Goal: Task Accomplishment & Management: Manage account settings

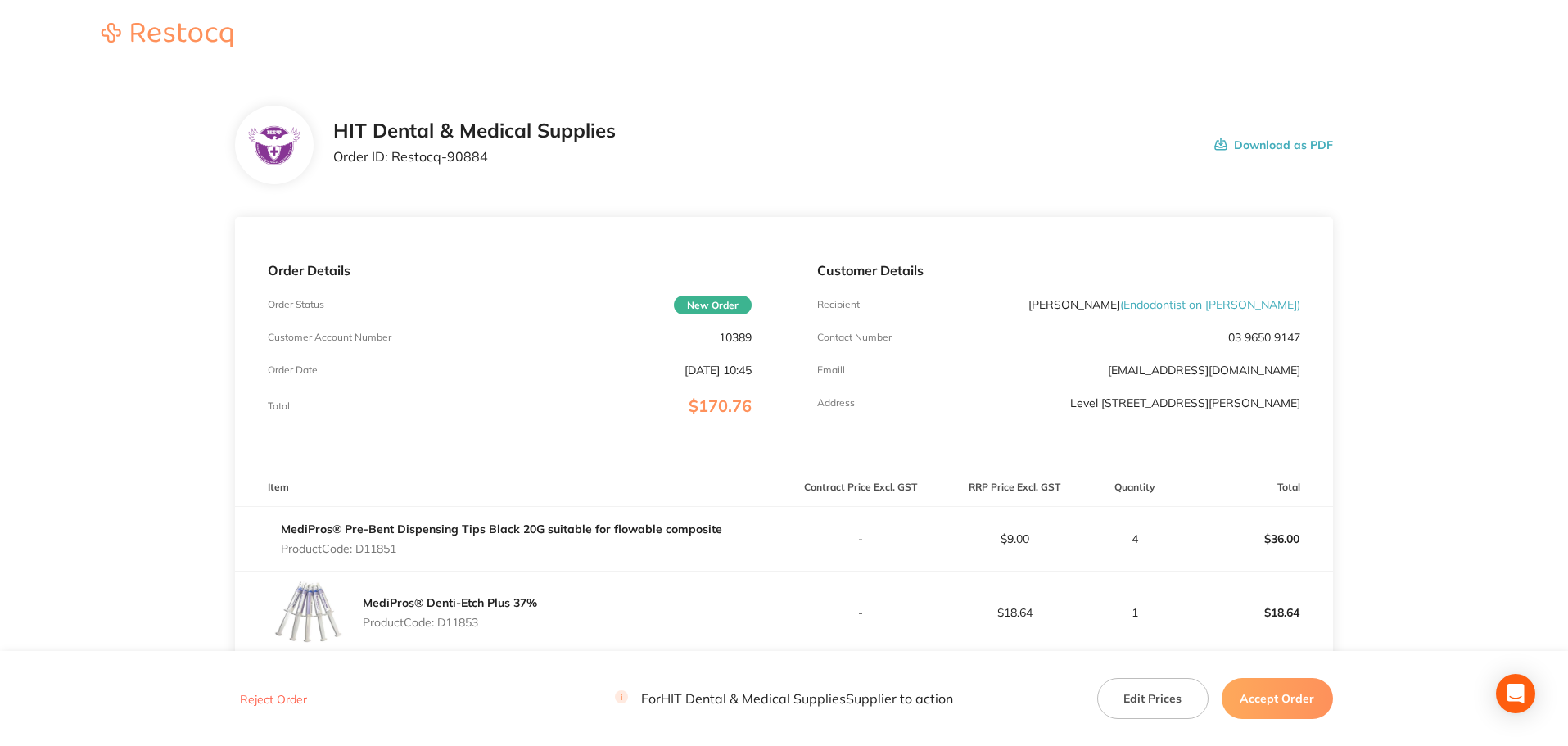
click at [1284, 685] on button "Accept Order" at bounding box center [1277, 698] width 111 height 41
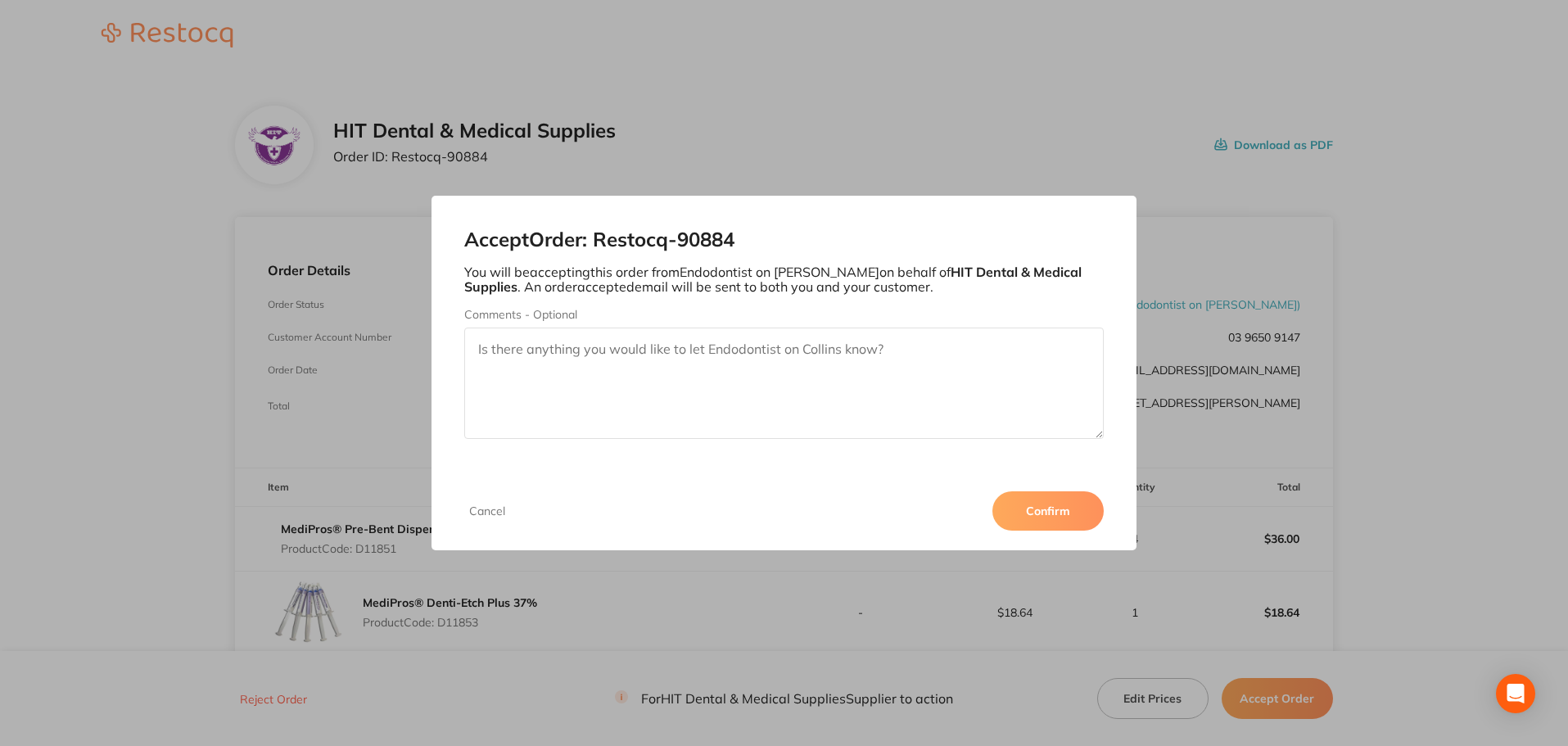
click at [1298, 377] on div "Accept Order: Restocq- 90884 You will be accepting this order from Endodontist …" at bounding box center [784, 373] width 1568 height 746
click at [480, 508] on button "Cancel" at bounding box center [487, 511] width 46 height 15
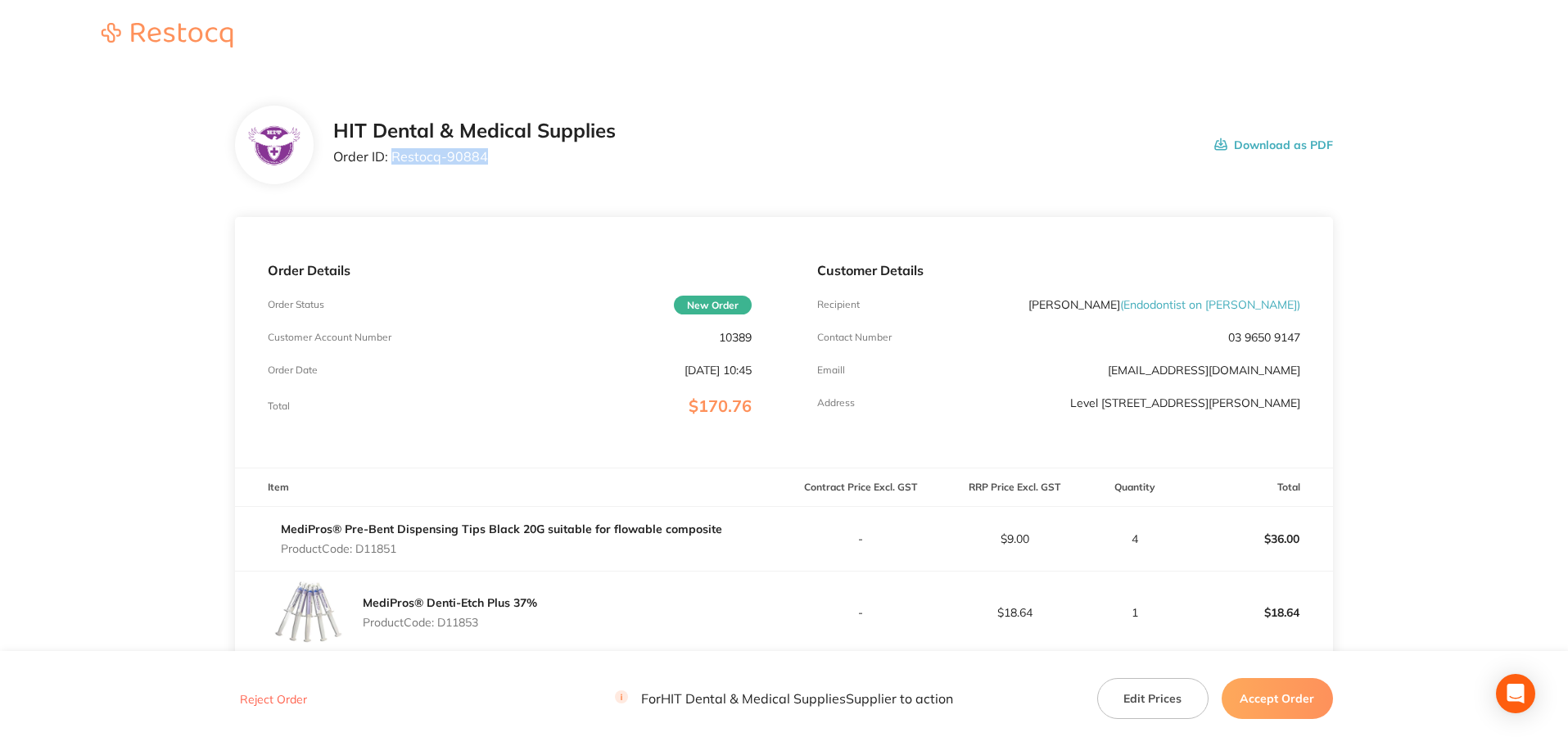
drag, startPoint x: 493, startPoint y: 153, endPoint x: 394, endPoint y: 157, distance: 99.1
click at [394, 157] on p "Order ID: Restocq- 90884" at bounding box center [475, 156] width 283 height 15
copy p "Restocq- 90884"
click at [861, 288] on div "Customer Details Recipient [PERSON_NAME] ( Endodontist on [PERSON_NAME] ) Conta…" at bounding box center [1058, 342] width 549 height 251
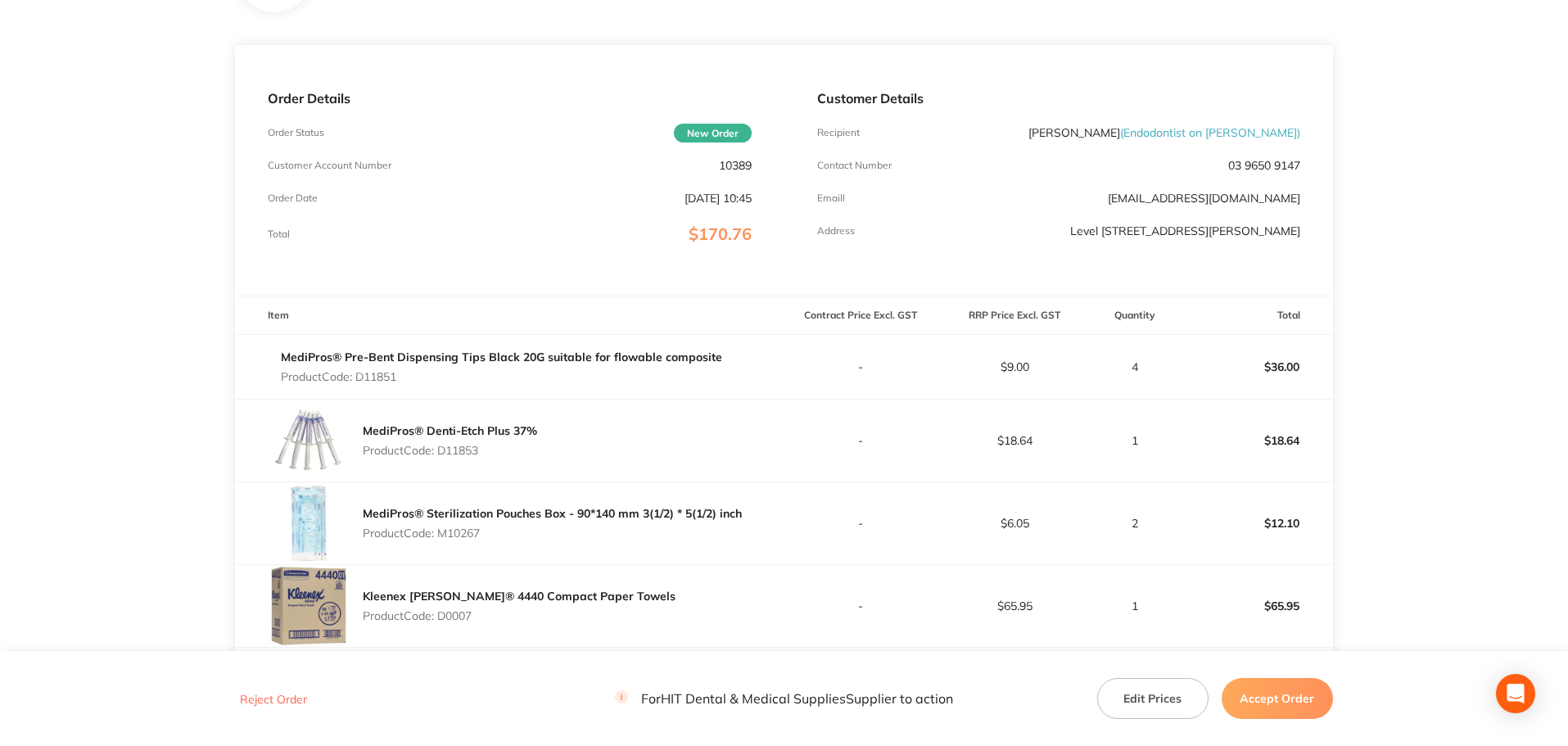
scroll to position [328, 0]
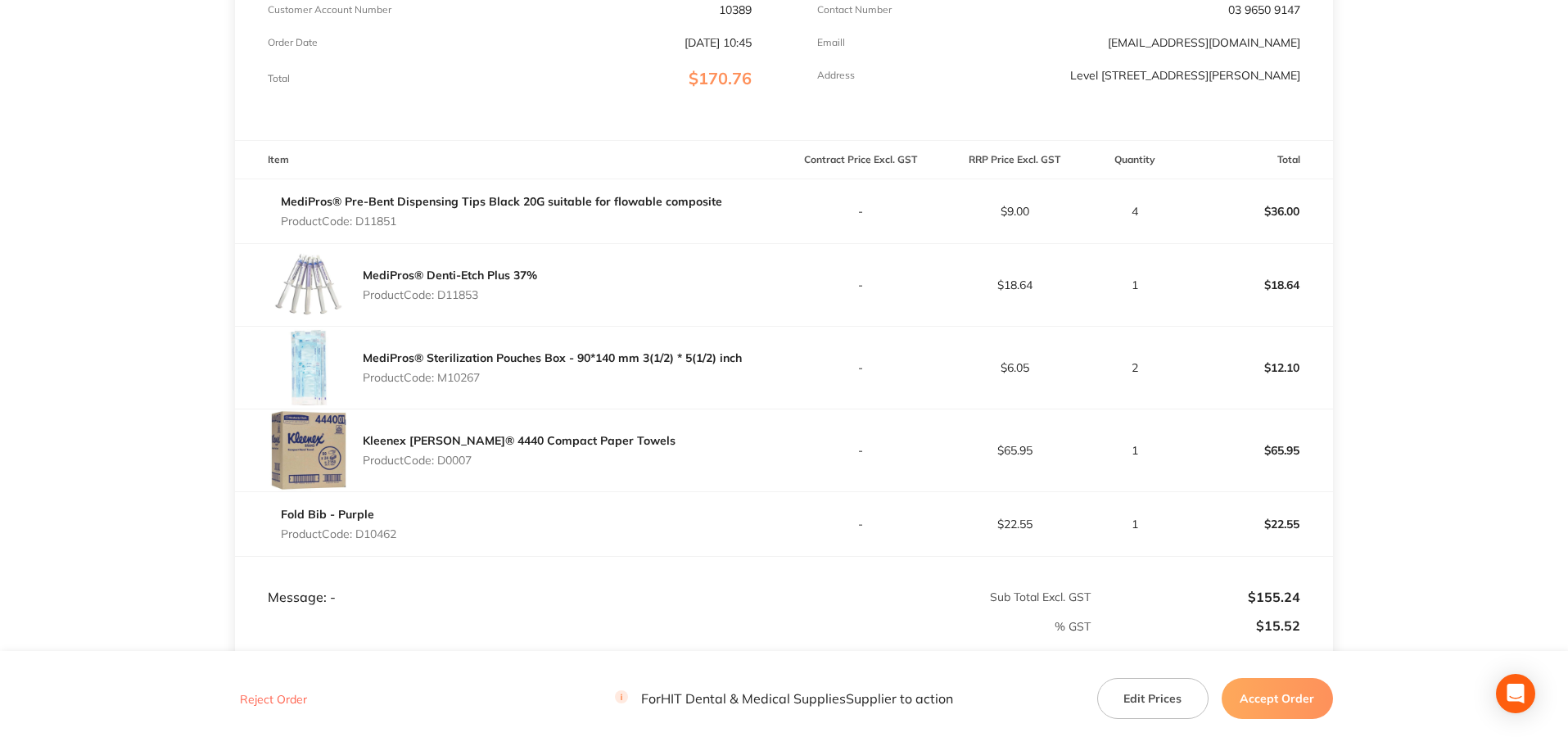
click at [382, 218] on p "Product Code: D11851" at bounding box center [501, 221] width 441 height 13
copy p "D11851"
click at [509, 348] on div "MediPros® Sterilization Pouches Box - 90*140 mm 3(1/2) * 5(1/2) inch Product Co…" at bounding box center [551, 367] width 379 height 46
click at [468, 297] on p "Product Code: D11853" at bounding box center [450, 295] width 174 height 13
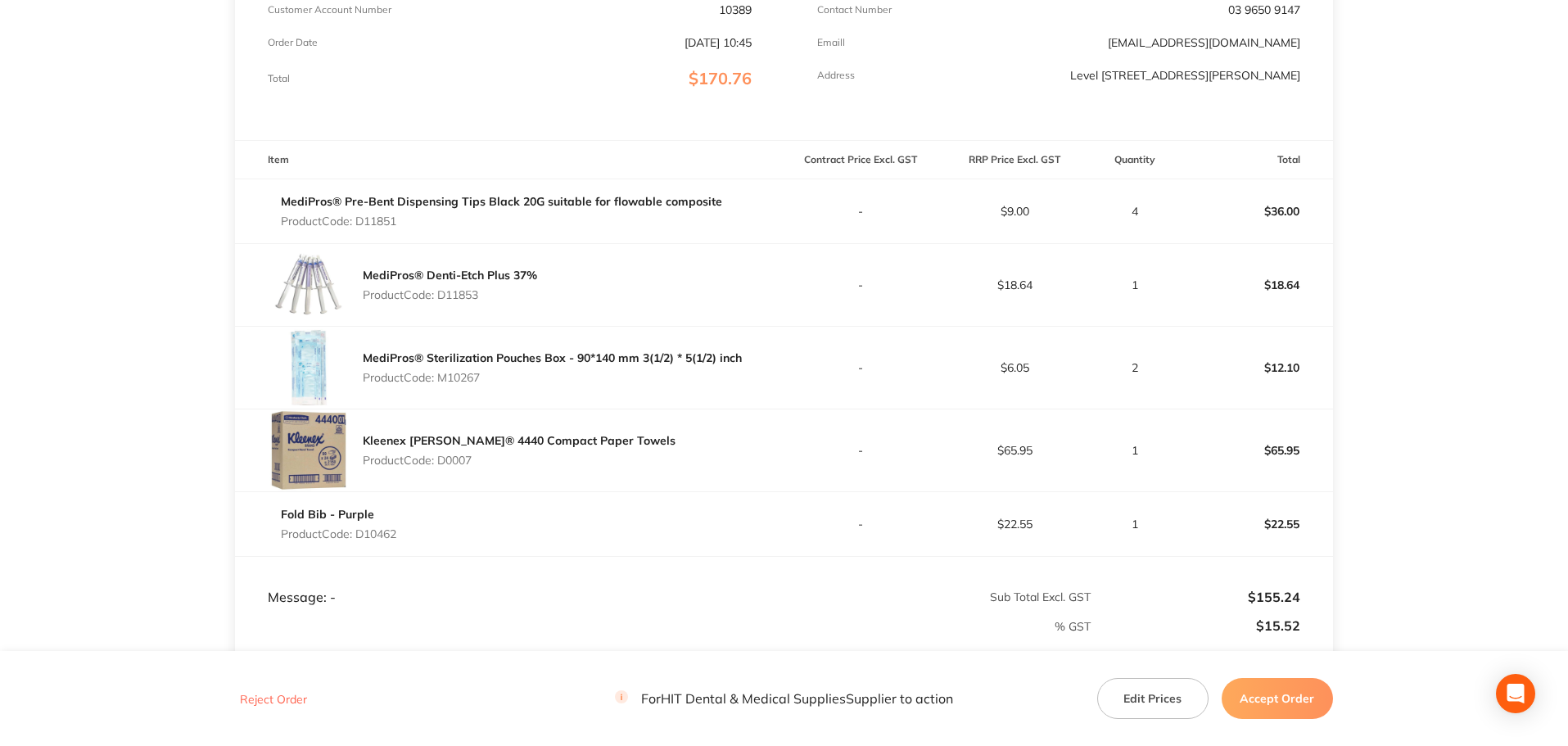
click at [468, 297] on p "Product Code: D11853" at bounding box center [450, 295] width 174 height 13
copy p "D11853"
click at [553, 386] on div "MediPros® Sterilization Pouches Box - 90*140 mm 3(1/2) * 5(1/2) inch Product Co…" at bounding box center [551, 367] width 379 height 46
click at [459, 380] on div "MediPros® Sterilization Pouches Box - 90*140 mm 3(1/2) * 5(1/2) inch Product Co…" at bounding box center [551, 367] width 379 height 46
click at [459, 380] on p "Product Code: M10267" at bounding box center [551, 377] width 379 height 13
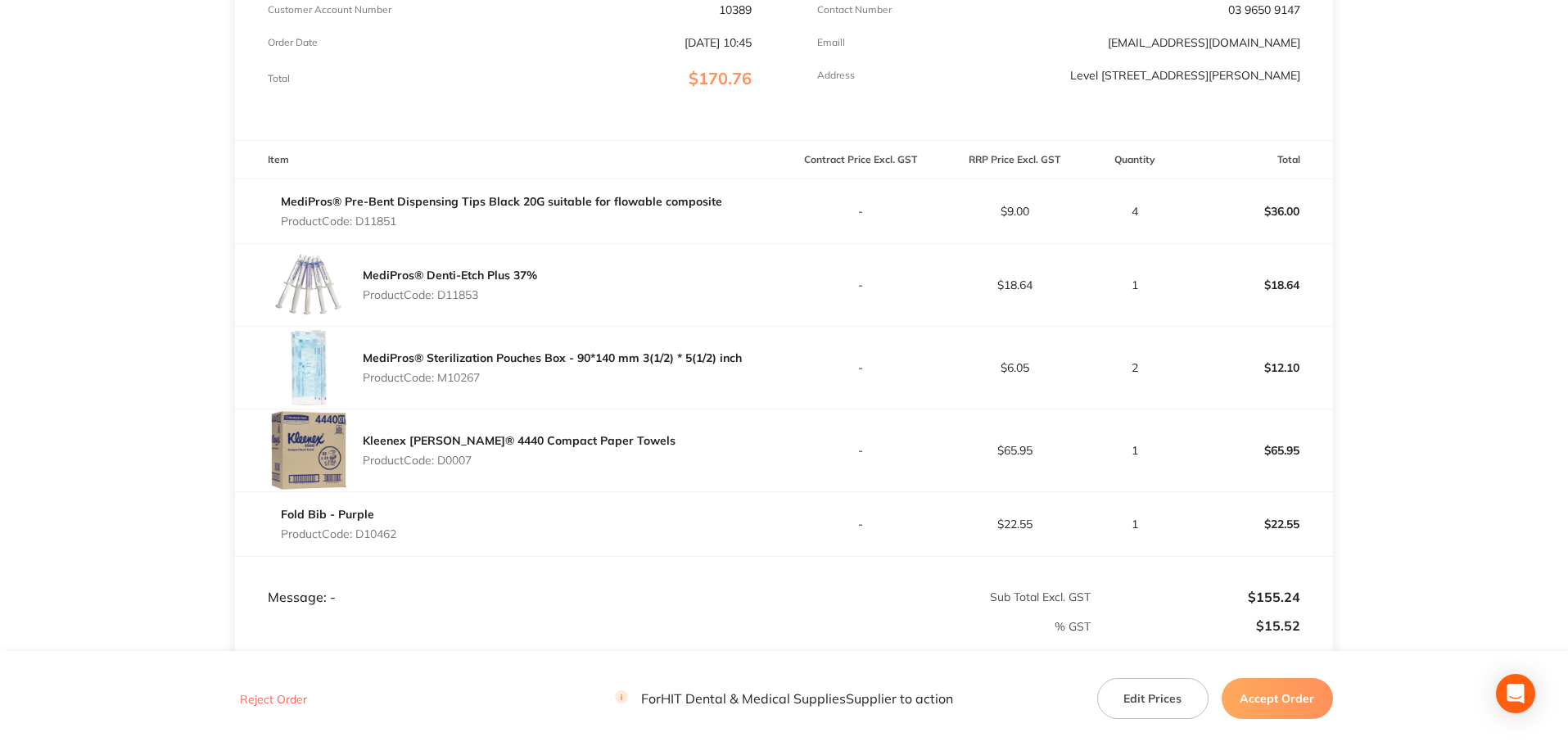
click at [459, 380] on p "Product Code: M10267" at bounding box center [551, 377] width 379 height 13
copy p "M10267"
click at [493, 457] on p "Product Code: D0007" at bounding box center [519, 460] width 313 height 13
click at [438, 464] on p "Product Code: D0007" at bounding box center [519, 460] width 313 height 13
click at [441, 464] on p "Product Code: D0007" at bounding box center [519, 460] width 313 height 13
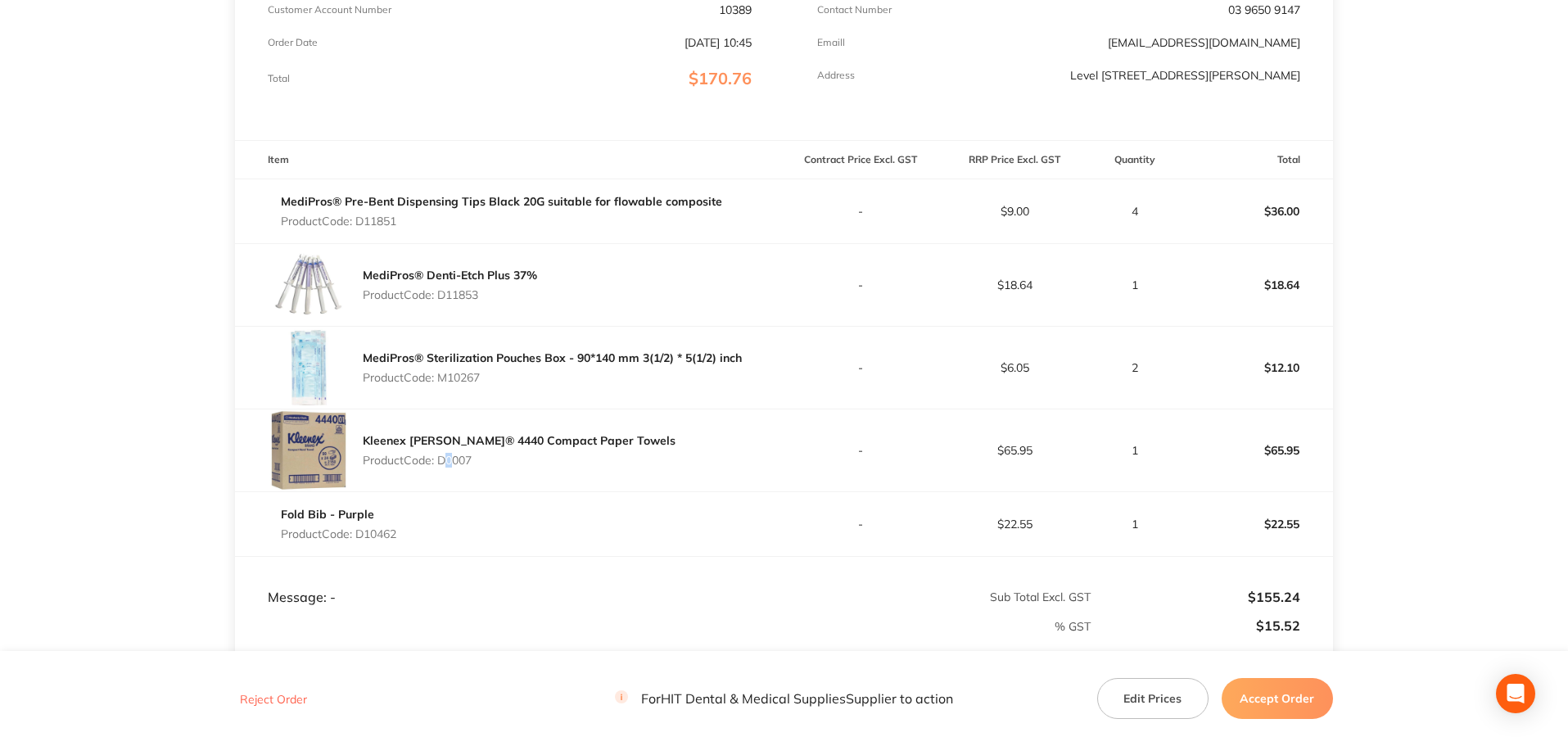
click at [445, 464] on p "Product Code: D0007" at bounding box center [519, 460] width 313 height 13
click at [448, 456] on p "Product Code: D0007" at bounding box center [519, 460] width 313 height 13
click at [454, 467] on p "Product Code: D0007" at bounding box center [519, 460] width 313 height 13
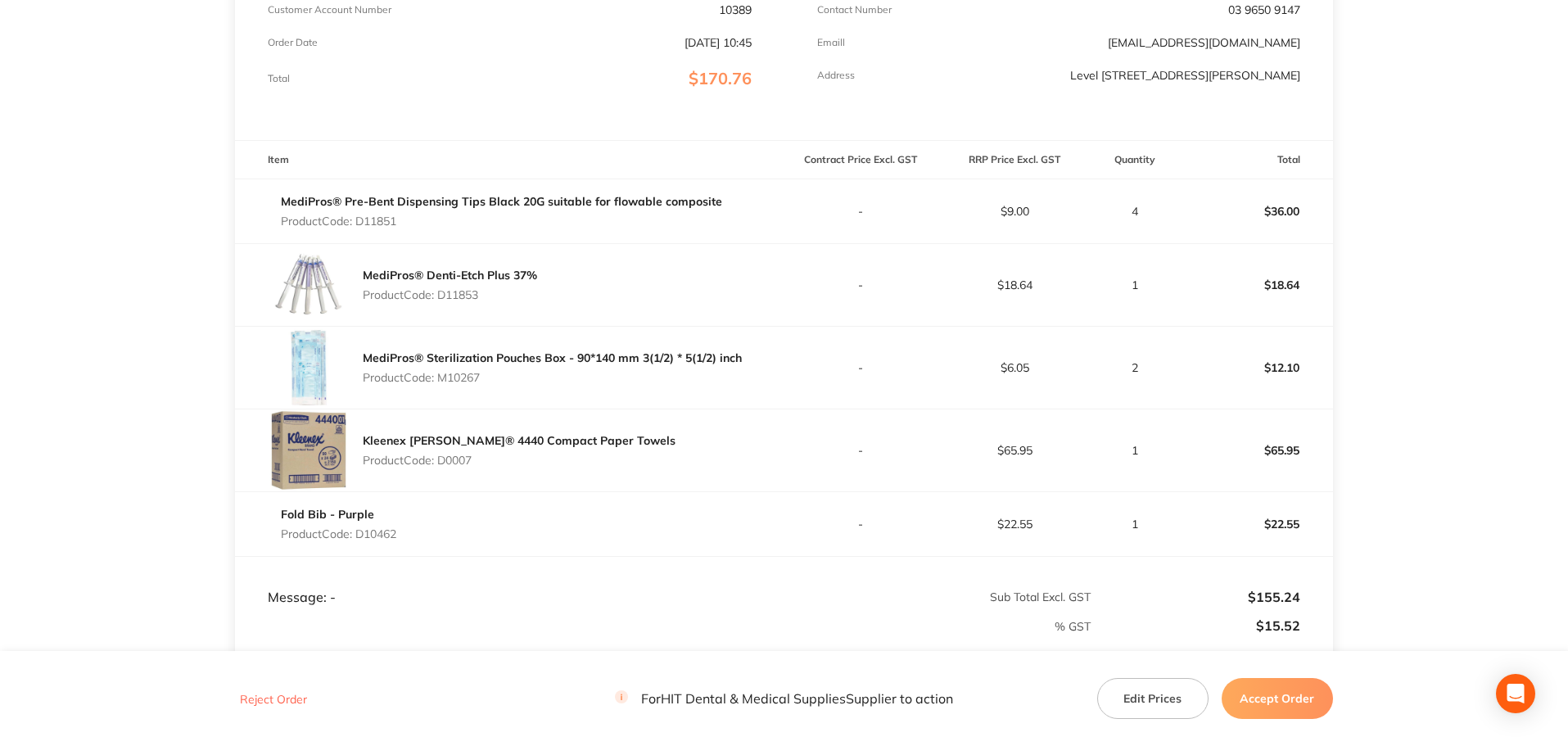
click at [454, 467] on p "Product Code: D0007" at bounding box center [519, 460] width 313 height 13
copy p "D0007"
click at [469, 492] on td "Fold Bib - Purple Product Code: D10462" at bounding box center [510, 523] width 549 height 65
click at [395, 535] on p "Product Code: D10462" at bounding box center [339, 534] width 115 height 13
click at [396, 535] on p "Product Code: D10462" at bounding box center [339, 534] width 115 height 13
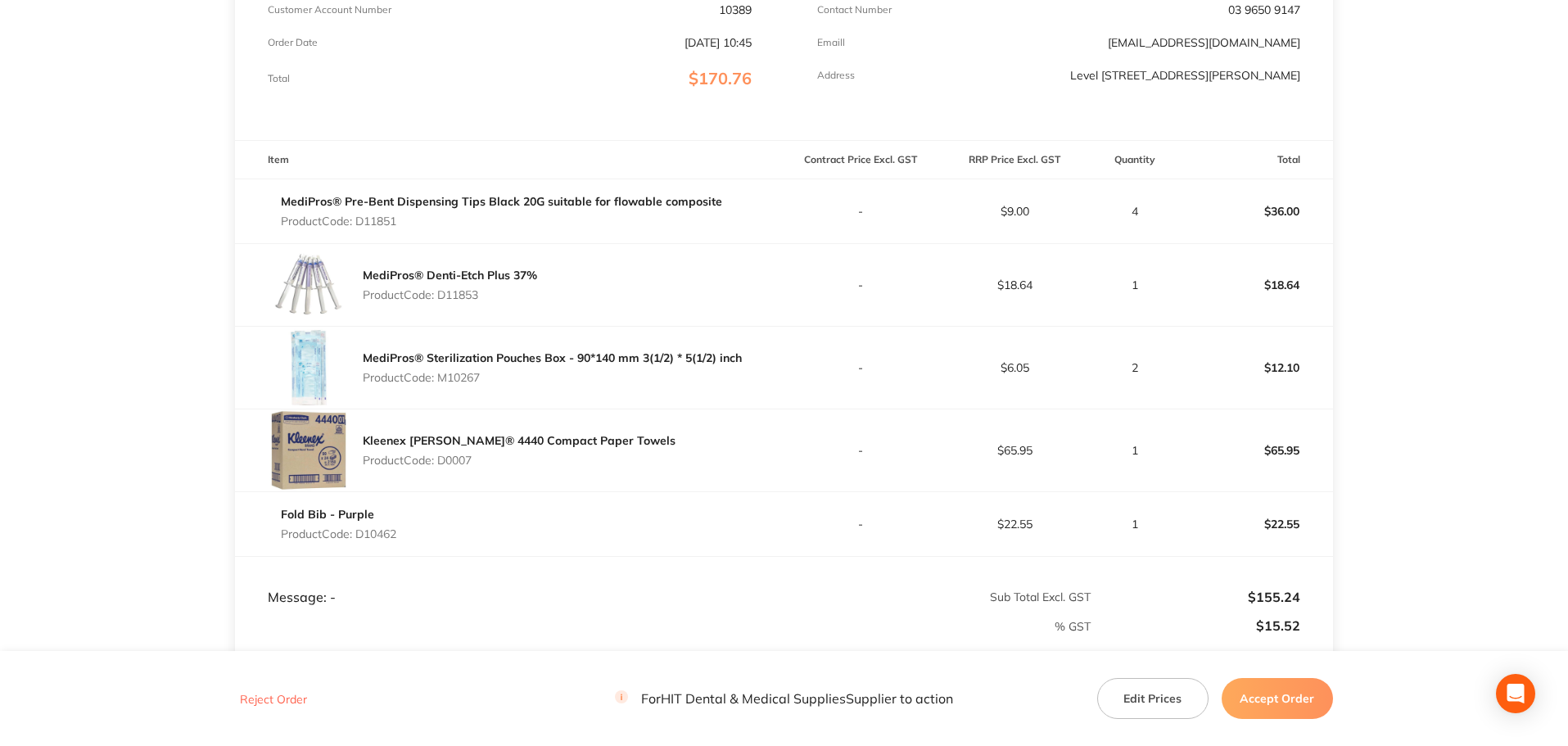
copy p "D10462"
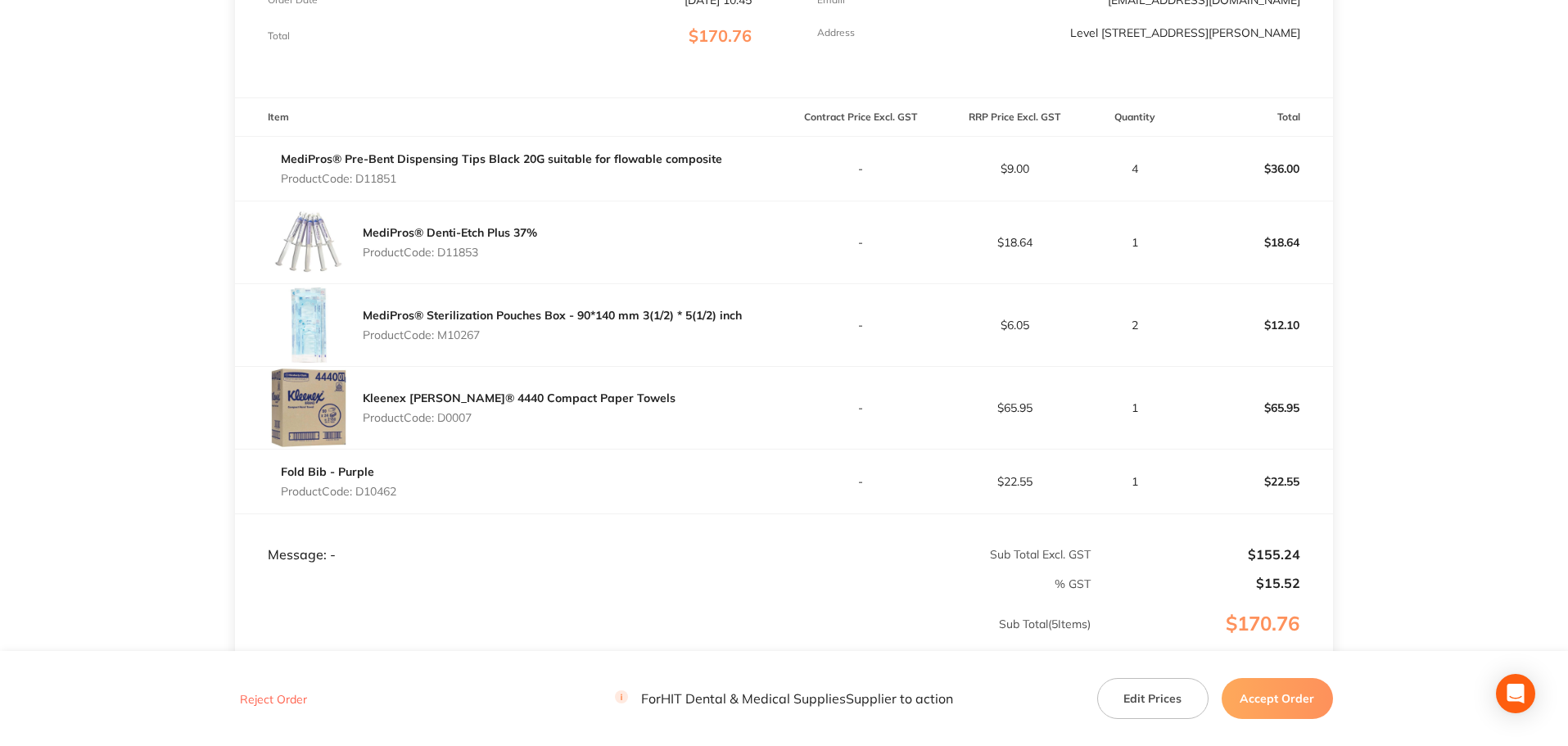
scroll to position [374, 0]
drag, startPoint x: 1003, startPoint y: 398, endPoint x: 1033, endPoint y: 399, distance: 30.0
click at [1033, 399] on p "$65.95" at bounding box center [1014, 403] width 152 height 13
copy p "65.95"
drag, startPoint x: 1003, startPoint y: 473, endPoint x: 1042, endPoint y: 474, distance: 39.0
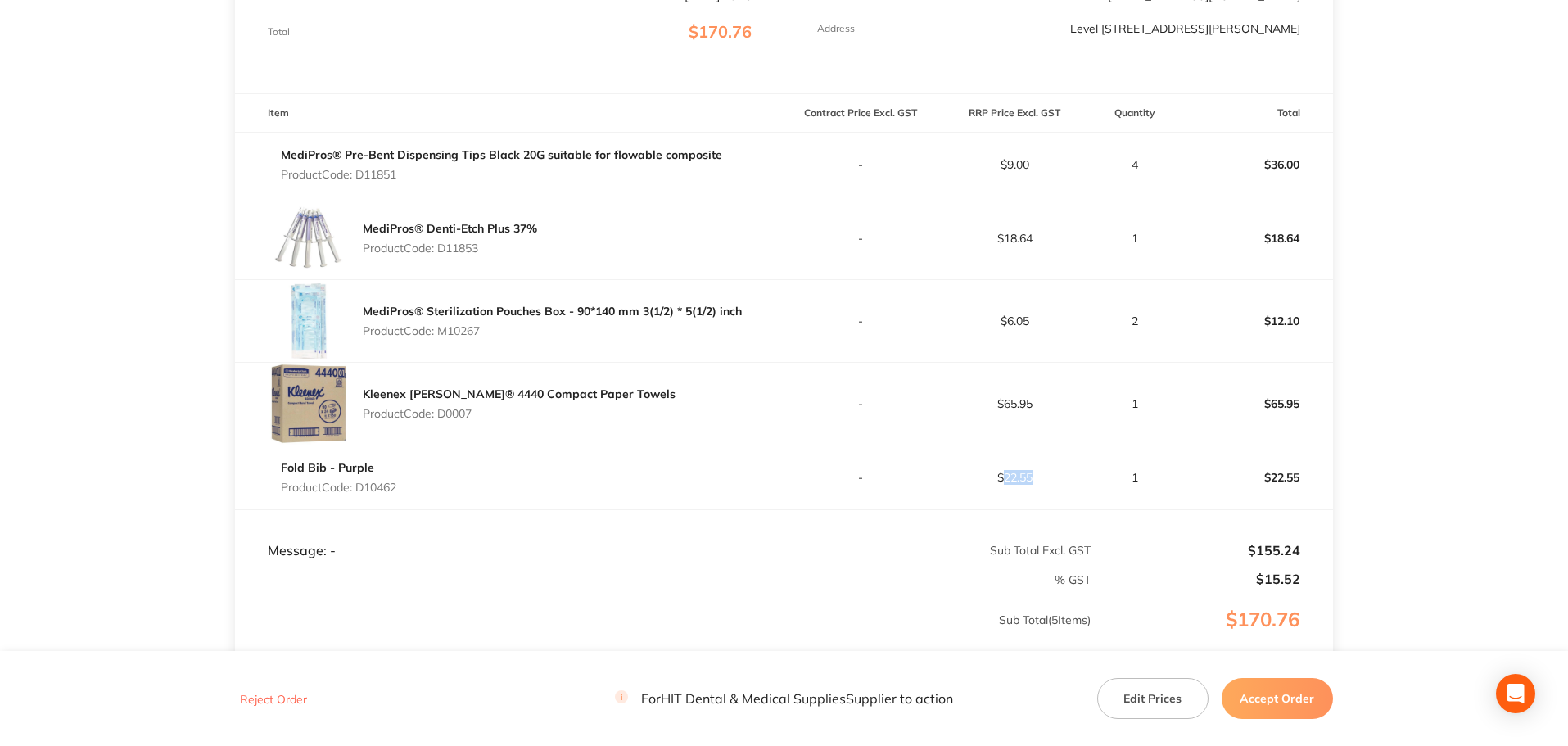
click at [1042, 474] on p "$22.55" at bounding box center [1014, 477] width 152 height 13
copy p "22.55"
drag, startPoint x: 1004, startPoint y: 235, endPoint x: 1053, endPoint y: 237, distance: 49.0
click at [1053, 237] on p "$18.64" at bounding box center [1014, 238] width 152 height 13
drag, startPoint x: 1006, startPoint y: 318, endPoint x: 1028, endPoint y: 318, distance: 22.0
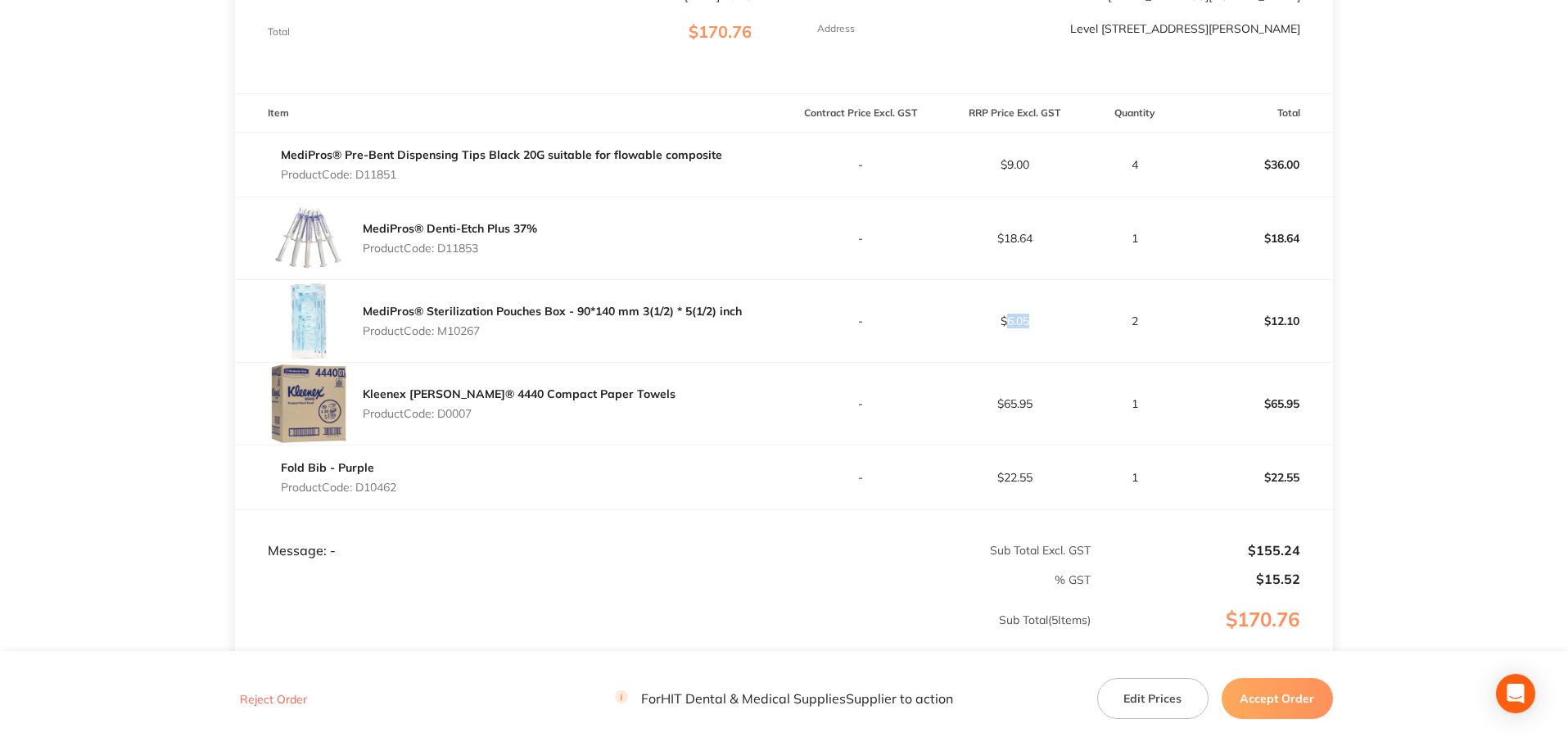
click at [1028, 318] on p "$6.05" at bounding box center [1014, 321] width 152 height 13
copy p "6.05"
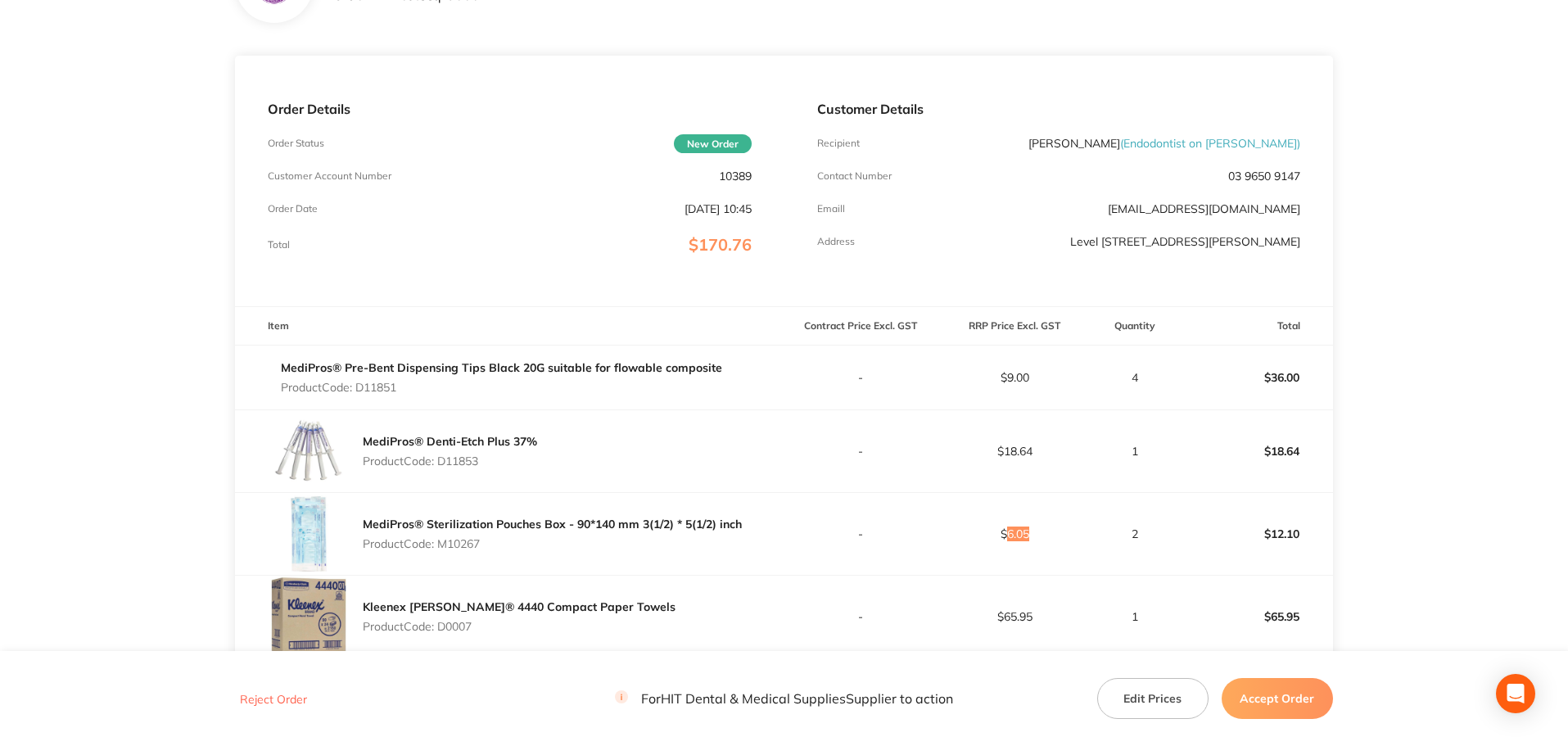
scroll to position [0, 0]
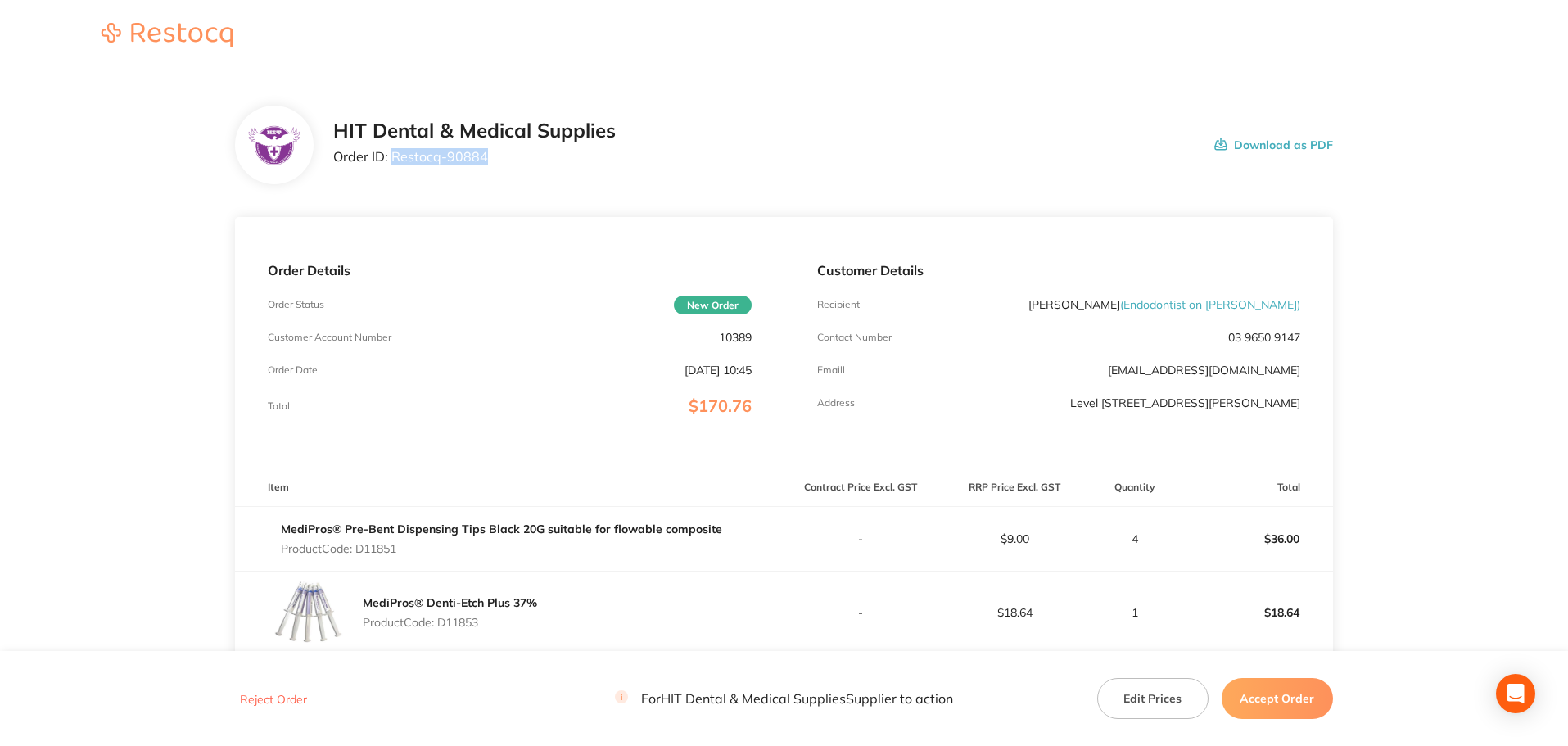
drag, startPoint x: 513, startPoint y: 159, endPoint x: 392, endPoint y: 158, distance: 121.0
click at [392, 158] on p "Order ID: Restocq- 90884" at bounding box center [475, 156] width 283 height 15
copy p "Restocq- 90884"
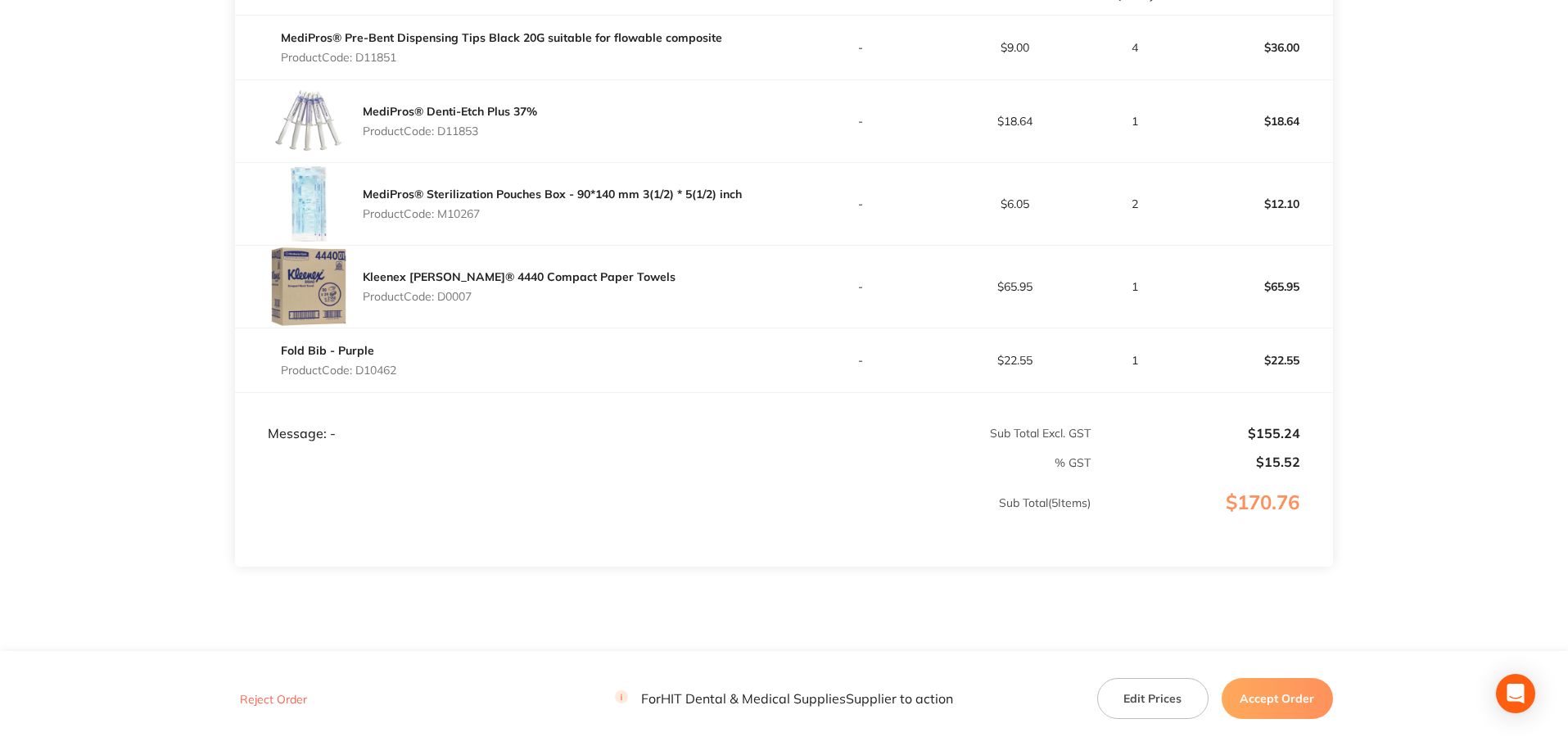
scroll to position [538, 0]
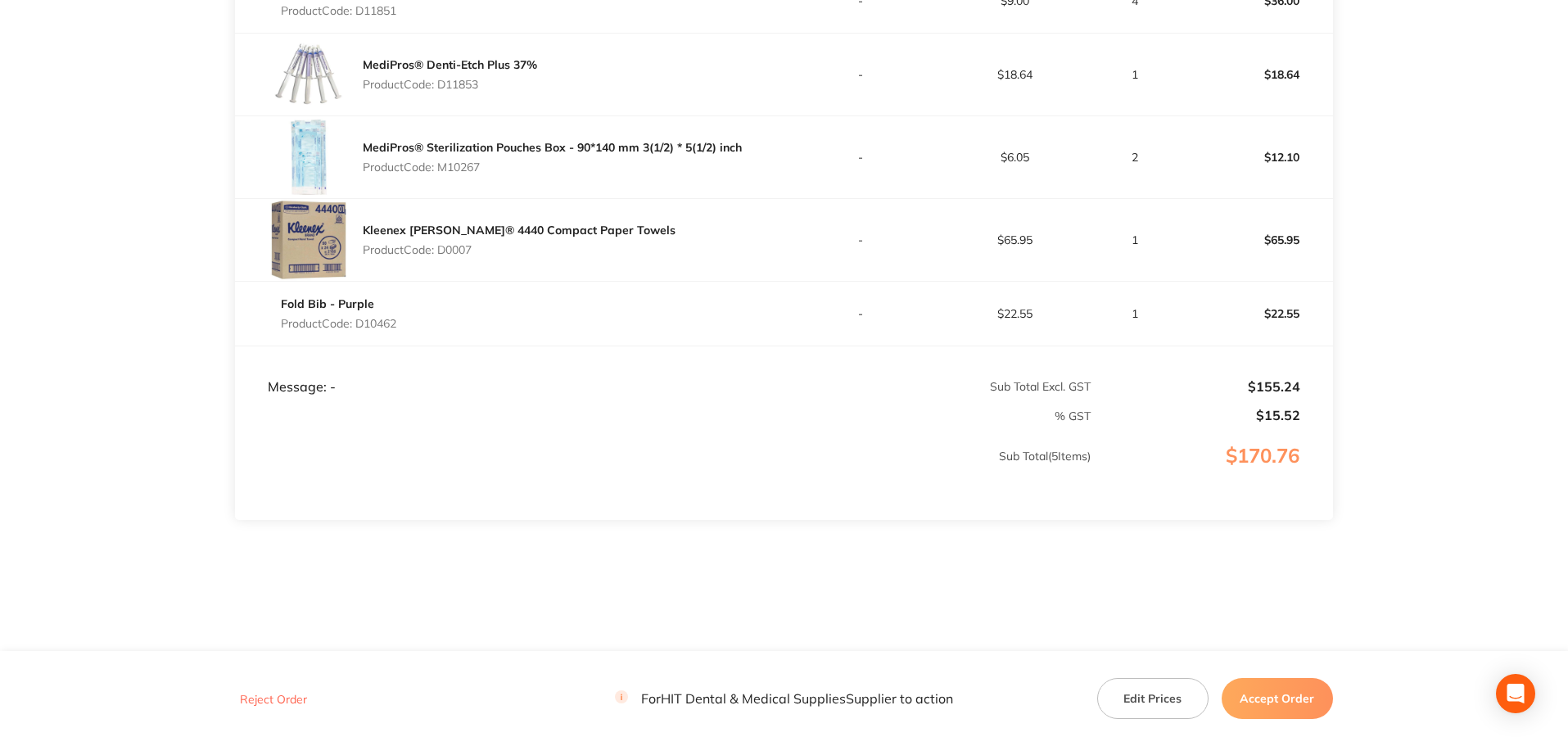
click at [1164, 370] on td "$155.24" at bounding box center [1212, 371] width 242 height 49
click at [1276, 690] on button "Accept Order" at bounding box center [1277, 698] width 111 height 41
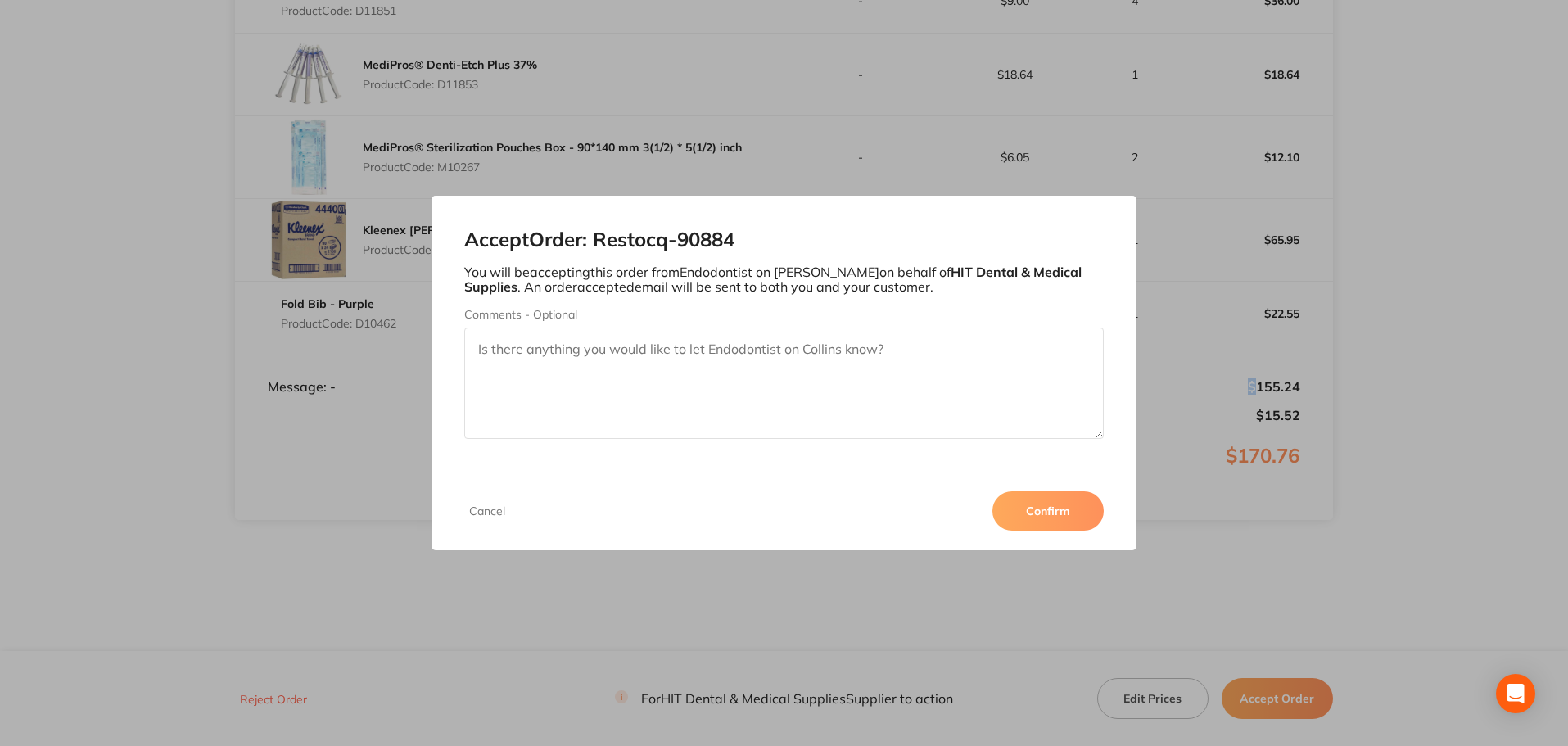
click at [1082, 501] on button "Confirm" at bounding box center [1048, 511] width 111 height 39
